Goal: Information Seeking & Learning: Learn about a topic

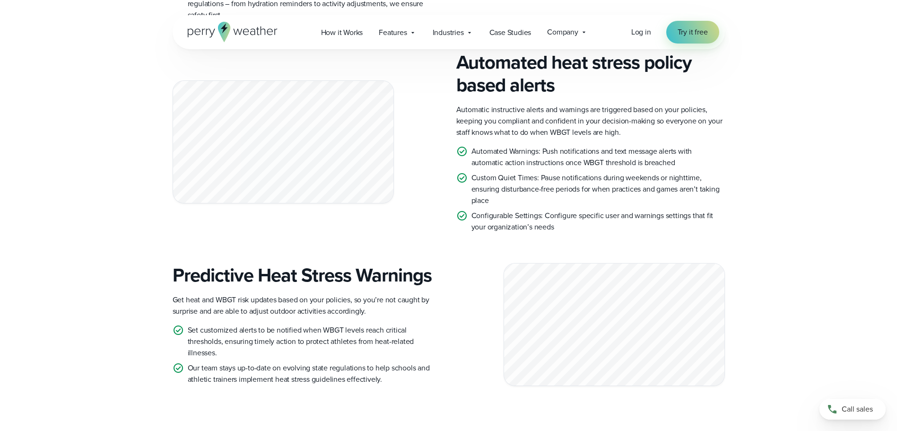
scroll to position [954, 0]
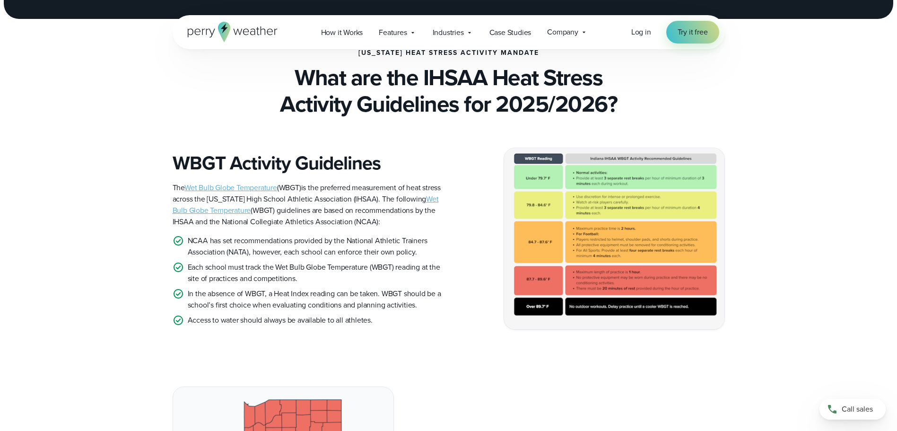
scroll to position [189, 0]
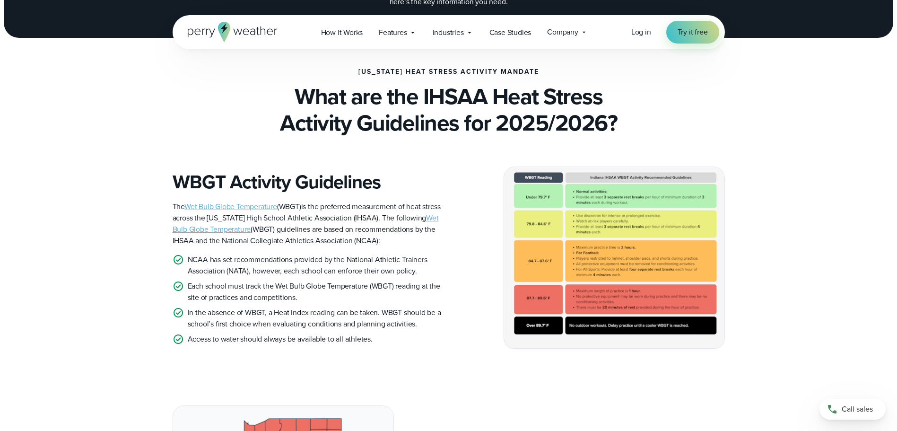
click at [623, 253] on img at bounding box center [614, 257] width 220 height 181
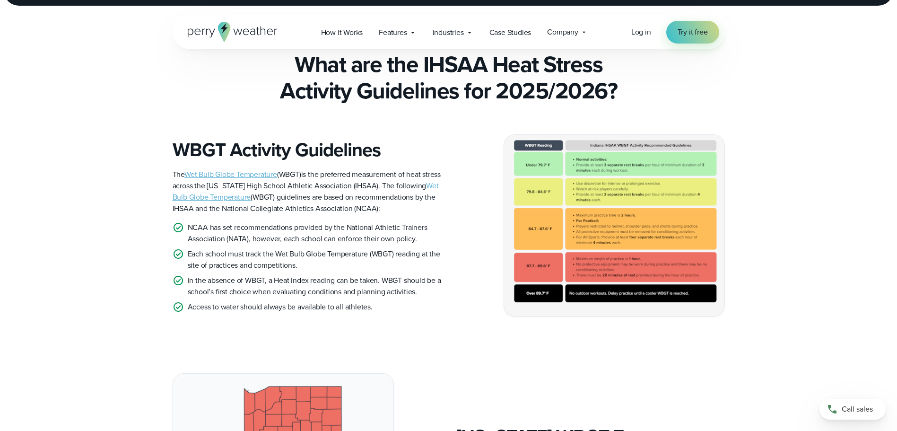
scroll to position [236, 0]
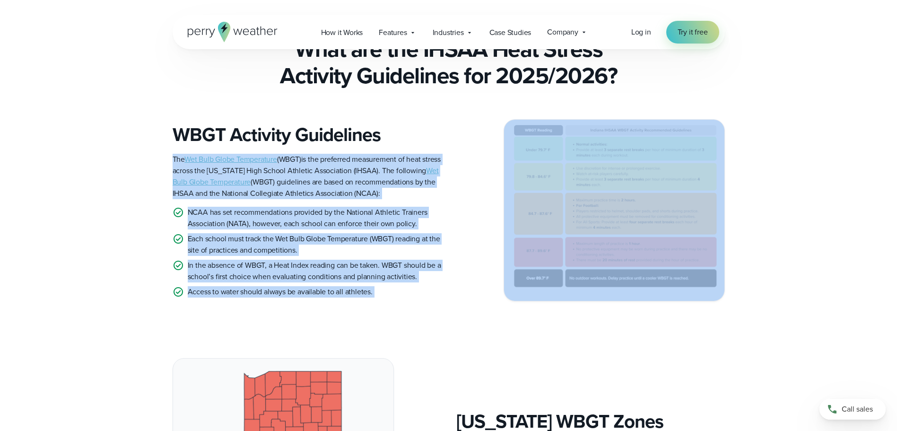
drag, startPoint x: 469, startPoint y: 107, endPoint x: 705, endPoint y: 290, distance: 298.5
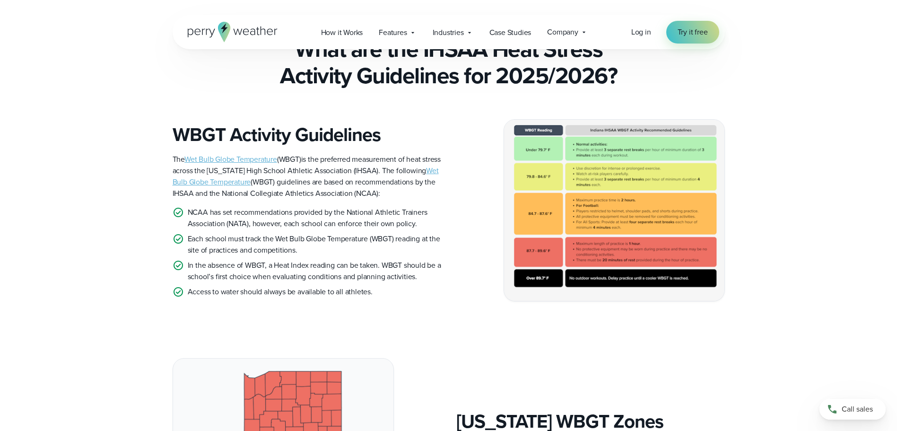
click at [636, 201] on img at bounding box center [614, 210] width 220 height 181
drag, startPoint x: 496, startPoint y: 126, endPoint x: 576, endPoint y: 190, distance: 102.5
click at [576, 190] on div "WBGT Activity Guidelines The Wet Bulb Globe Temperature (WBGT) is the preferred…" at bounding box center [449, 210] width 552 height 182
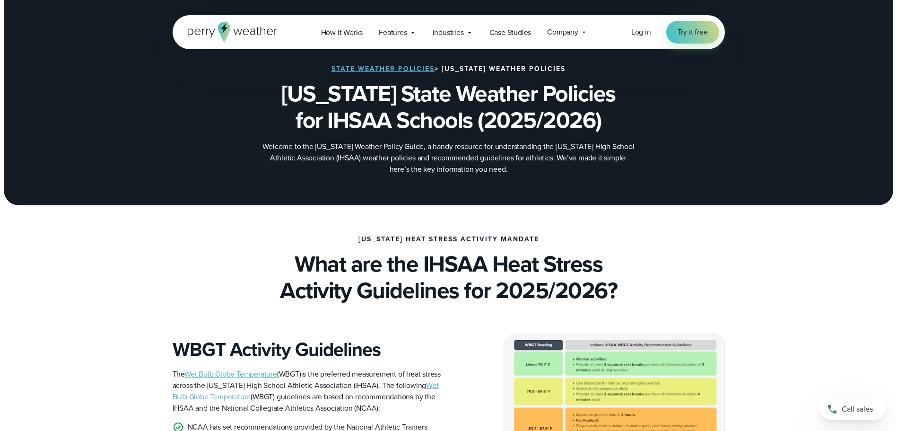
scroll to position [0, 0]
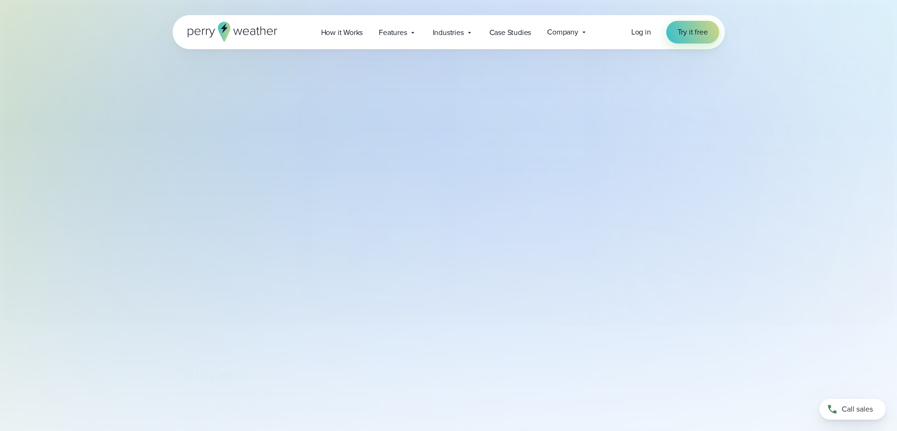
select select "***"
type input "*******"
